Goal: Task Accomplishment & Management: Use online tool/utility

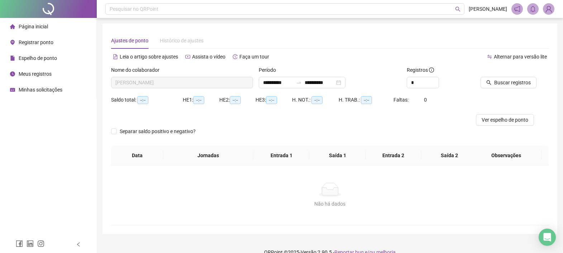
scroll to position [11, 0]
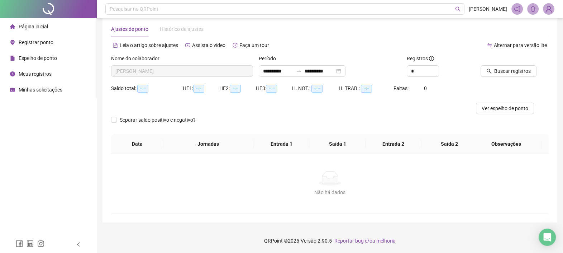
drag, startPoint x: 391, startPoint y: 55, endPoint x: 373, endPoint y: 54, distance: 18.7
click at [385, 54] on div "**********" at bounding box center [330, 128] width 438 height 171
click at [34, 46] on div "Registrar ponto" at bounding box center [31, 42] width 43 height 14
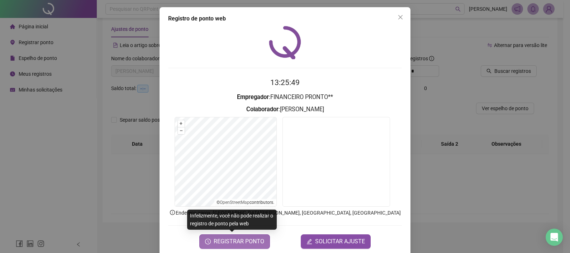
click at [229, 243] on span "REGISTRAR PONTO" at bounding box center [239, 241] width 51 height 9
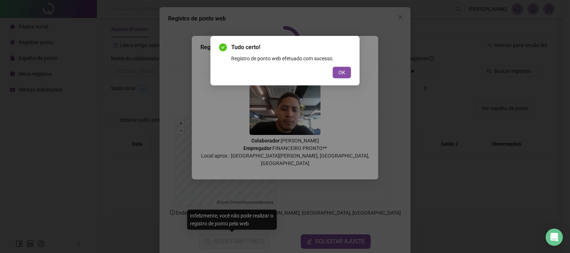
drag, startPoint x: 342, startPoint y: 70, endPoint x: 389, endPoint y: 38, distance: 57.3
click at [344, 69] on span "OK" at bounding box center [342, 72] width 7 height 8
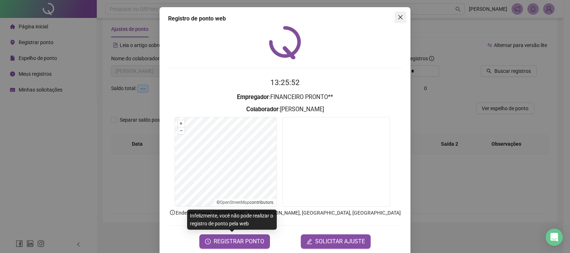
click at [401, 17] on span "Close" at bounding box center [400, 17] width 11 height 6
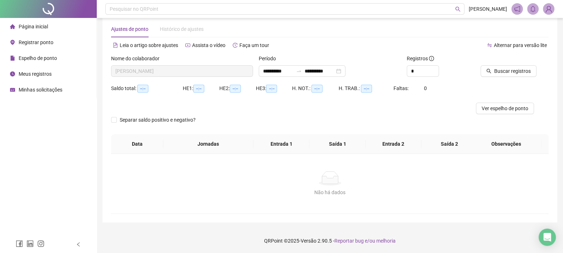
click at [40, 69] on div "Meus registros" at bounding box center [31, 74] width 42 height 14
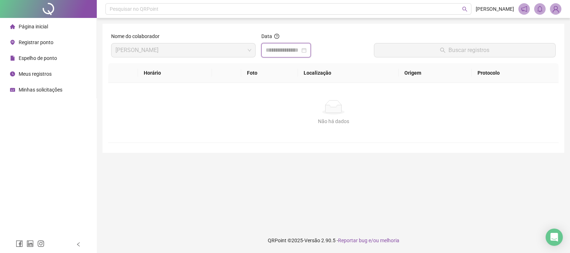
click at [294, 51] on input at bounding box center [283, 50] width 34 height 9
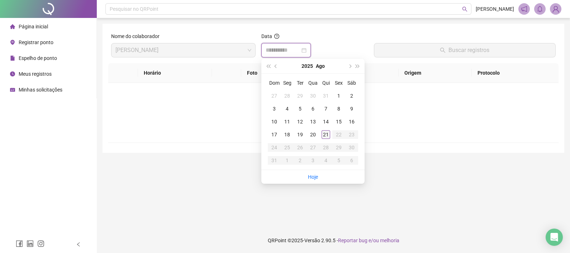
type input "**********"
drag, startPoint x: 323, startPoint y: 133, endPoint x: 365, endPoint y: 89, distance: 60.9
click at [325, 133] on div "21" at bounding box center [326, 134] width 9 height 9
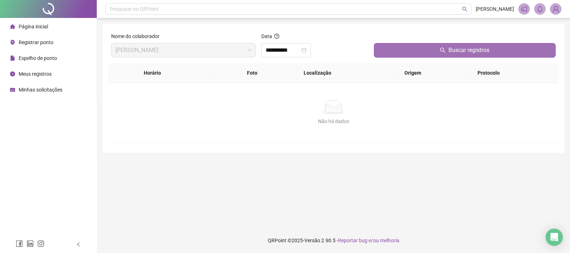
click at [391, 48] on button "Buscar registros" at bounding box center [465, 50] width 182 height 14
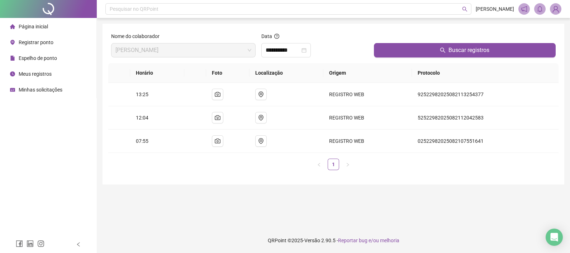
click at [33, 28] on span "Página inicial" at bounding box center [33, 27] width 29 height 6
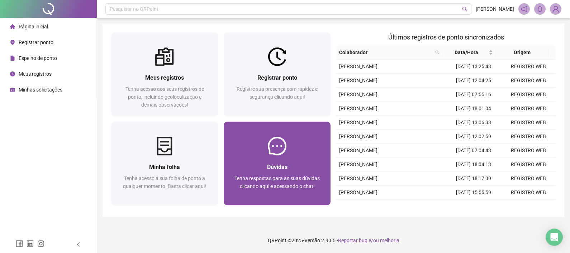
click at [253, 191] on div "Tenha respostas para as suas dúvidas clicando aqui e acessando o chat!" at bounding box center [277, 186] width 90 height 24
